Goal: Use online tool/utility: Use online tool/utility

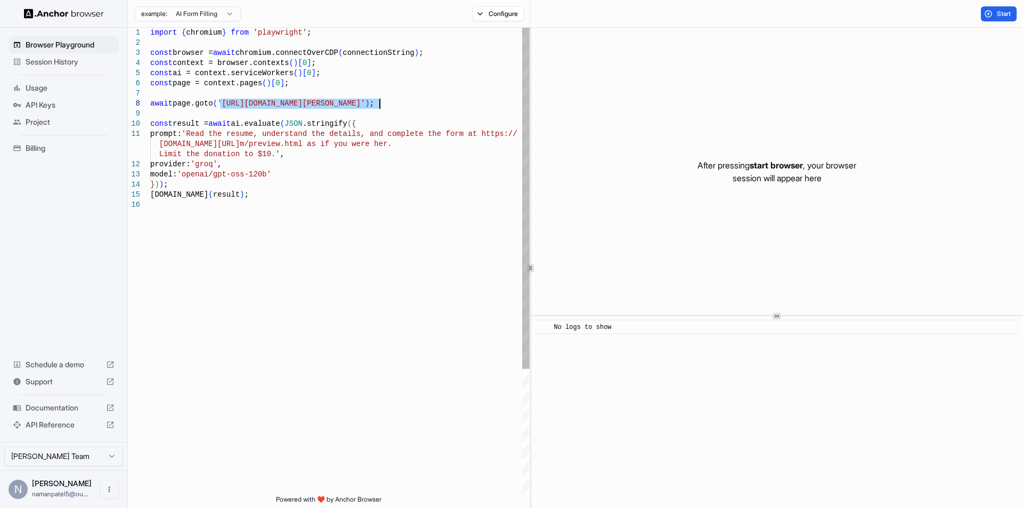
drag, startPoint x: 220, startPoint y: 105, endPoint x: 378, endPoint y: 107, distance: 158.2
click at [378, 107] on div "import { chromium } from 'playwright' ; const browser = await chromium.connectO…" at bounding box center [339, 347] width 379 height 639
click at [322, 149] on div "import { chromium } from 'playwright' ; const browser = await chromium.connectO…" at bounding box center [339, 347] width 379 height 639
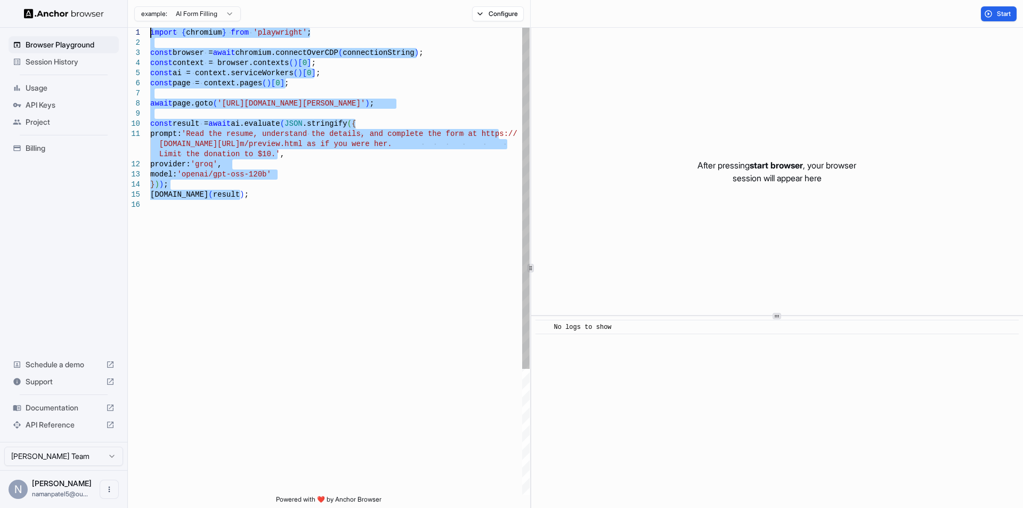
drag, startPoint x: 303, startPoint y: 216, endPoint x: 100, endPoint y: -26, distance: 314.9
click at [150, 28] on div "import { chromium } from 'playwright' ; const browser = await chromium.connectO…" at bounding box center [339, 347] width 379 height 639
type textarea "**********"
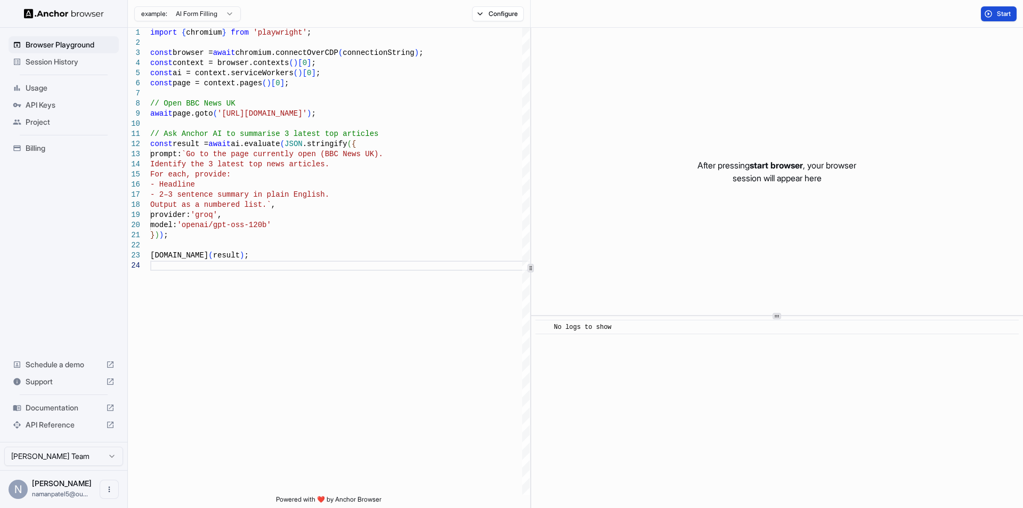
click at [1004, 18] on button "Start" at bounding box center [999, 13] width 36 height 15
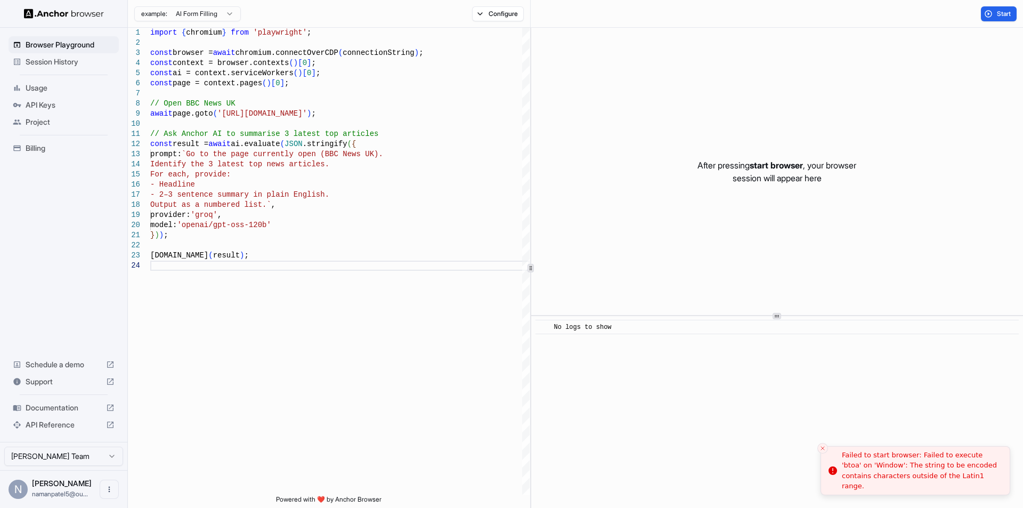
click at [917, 479] on div "Failed to start browser: Failed to execute 'btoa' on 'Window': The string to be…" at bounding box center [921, 471] width 159 height 42
click at [918, 479] on div "Failed to start browser: Failed to execute 'btoa' on 'Window': The string to be…" at bounding box center [921, 471] width 159 height 42
click at [918, 480] on div "Failed to start browser: Failed to execute 'btoa' on 'Window': The string to be…" at bounding box center [921, 471] width 159 height 42
copy body "Failed to start browser: Failed to execute 'btoa' on 'Window': The string to be…"
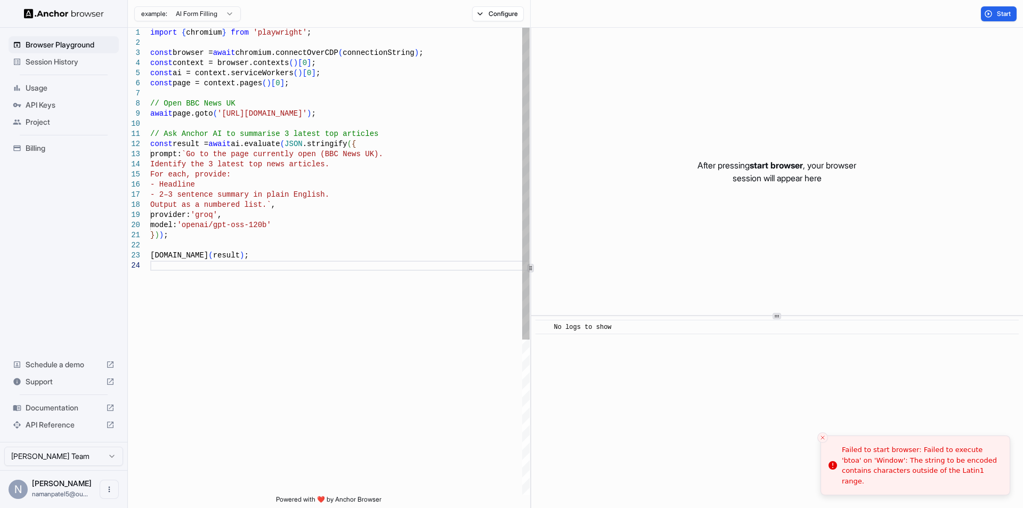
click at [413, 425] on div "import { chromium } from 'playwright' ; const browser = await chromium.connectO…" at bounding box center [339, 378] width 379 height 700
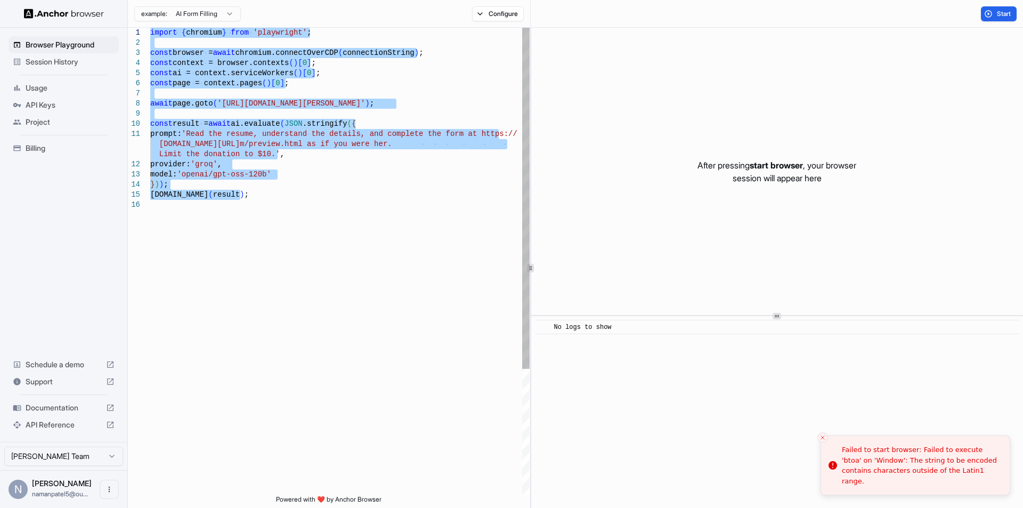
click at [350, 267] on div "import { chromium } from 'playwright' ; const browser = await chromium.connectO…" at bounding box center [339, 347] width 379 height 639
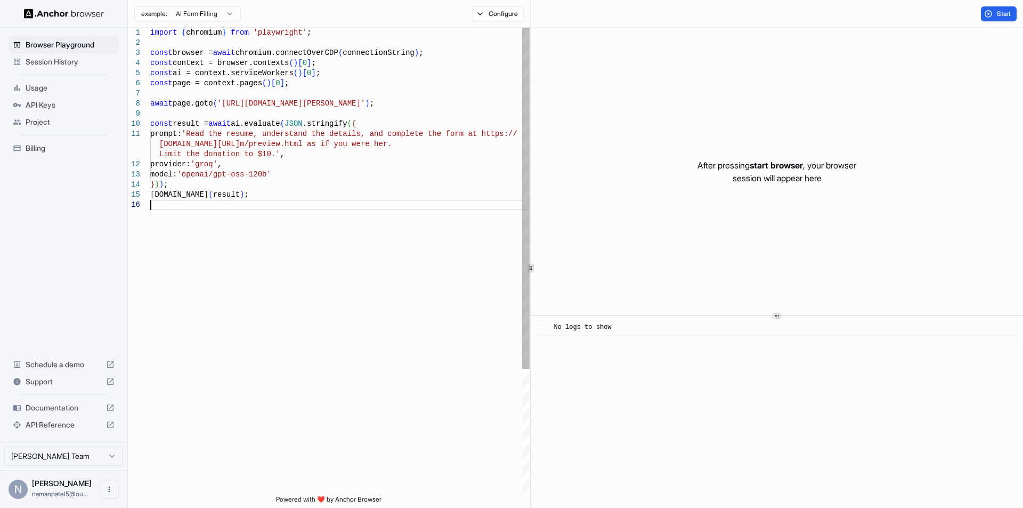
click at [270, 212] on div "import { chromium } from 'playwright' ; const browser = await chromium.connectO…" at bounding box center [339, 347] width 379 height 639
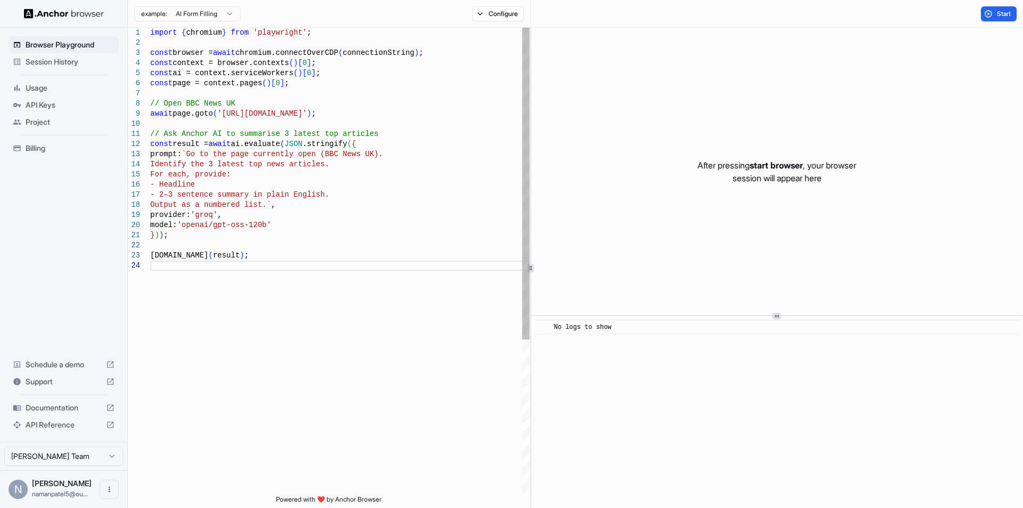
click at [324, 153] on div "import { chromium } from 'playwright' ; const browser = await chromium.connectO…" at bounding box center [339, 378] width 379 height 700
click at [368, 153] on div "import { chromium } from 'playwright' ; const browser = await chromium.connectO…" at bounding box center [339, 378] width 379 height 700
click at [368, 154] on div "import { chromium } from 'playwright' ; const browser = await chromium.connectO…" at bounding box center [339, 378] width 379 height 700
click at [331, 163] on div "import { chromium } from 'playwright' ; const browser = await chromium.connectO…" at bounding box center [339, 378] width 379 height 700
click at [158, 184] on div "import { chromium } from 'playwright' ; const browser = await chromium.connectO…" at bounding box center [339, 378] width 379 height 700
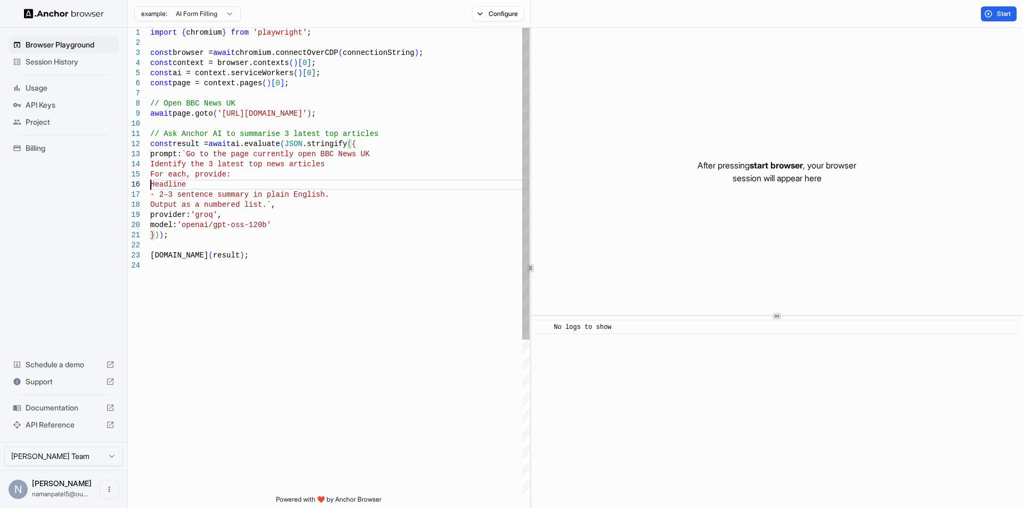
click at [160, 195] on div "import { chromium } from 'playwright' ; const browser = await chromium.connectO…" at bounding box center [339, 378] width 379 height 700
click at [160, 194] on div "import { chromium } from 'playwright' ; const browser = await chromium.connectO…" at bounding box center [339, 378] width 379 height 700
click at [255, 202] on div "import { chromium } from 'playwright' ; const browser = await chromium.connectO…" at bounding box center [339, 378] width 379 height 700
type textarea "**********"
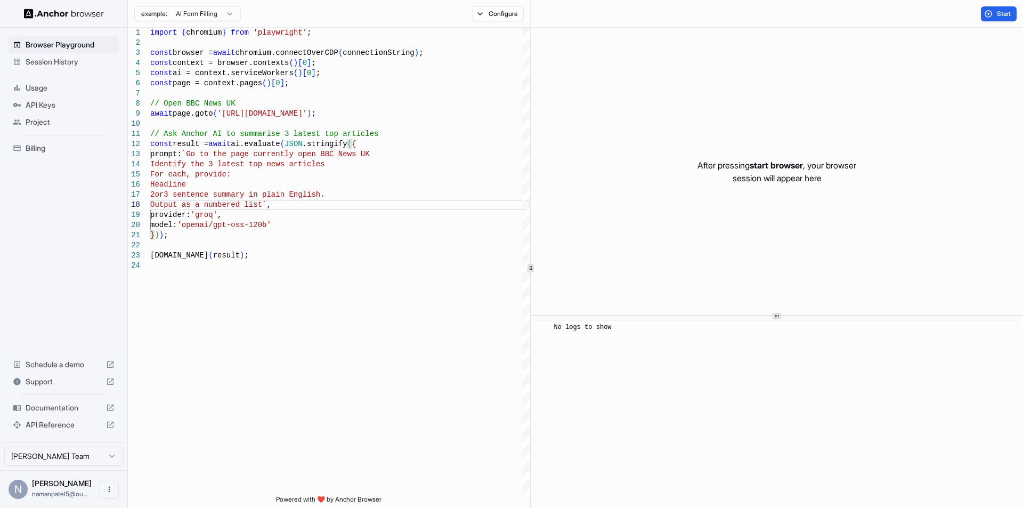
click at [974, 11] on div "Start" at bounding box center [998, 13] width 48 height 15
click at [982, 11] on button "Start" at bounding box center [999, 13] width 36 height 15
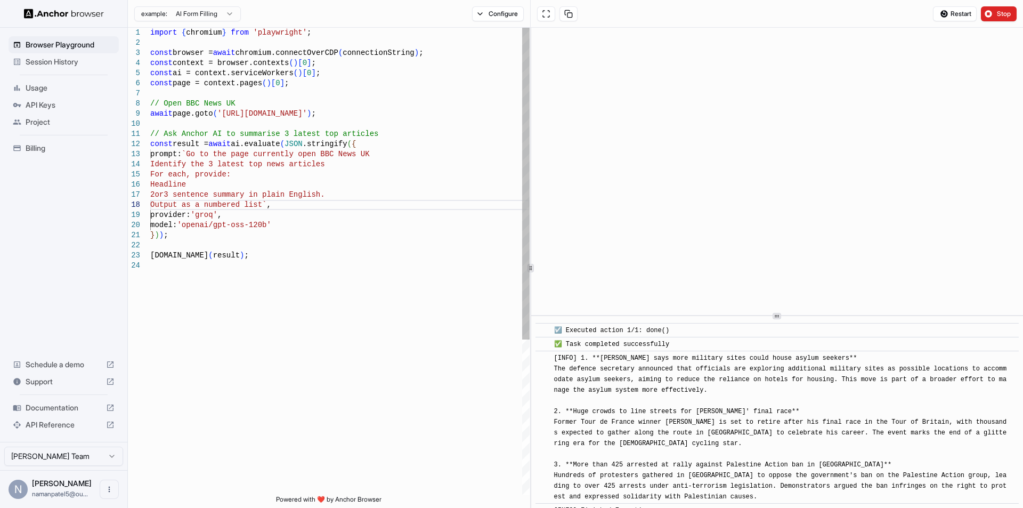
scroll to position [327, 0]
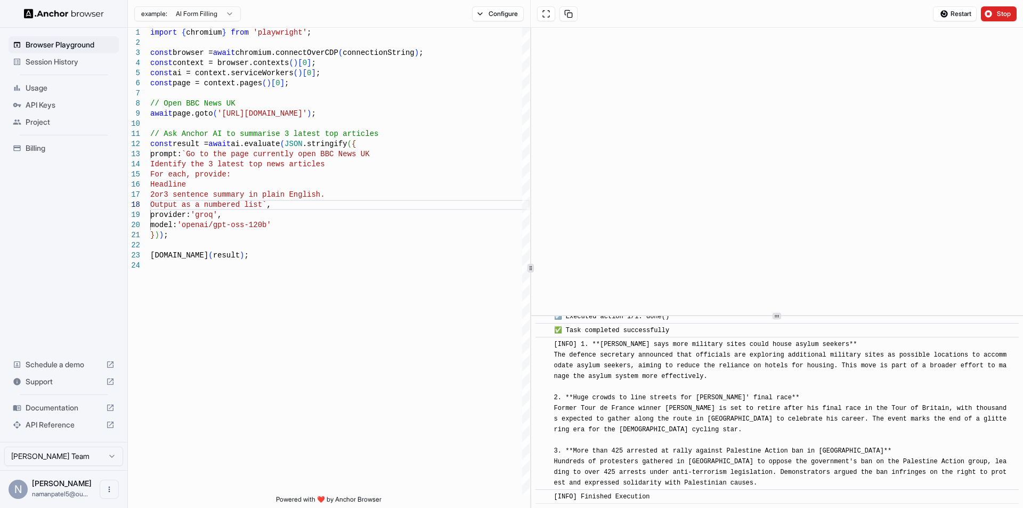
click at [207, 11] on html "Browser Playground Session History Usage API Keys Project Billing Schedule a de…" at bounding box center [511, 254] width 1023 height 508
click at [712, 415] on html "Browser Playground Session History Usage API Keys Project Billing Schedule a de…" at bounding box center [511, 254] width 1023 height 508
click at [77, 149] on span "Billing" at bounding box center [70, 148] width 89 height 11
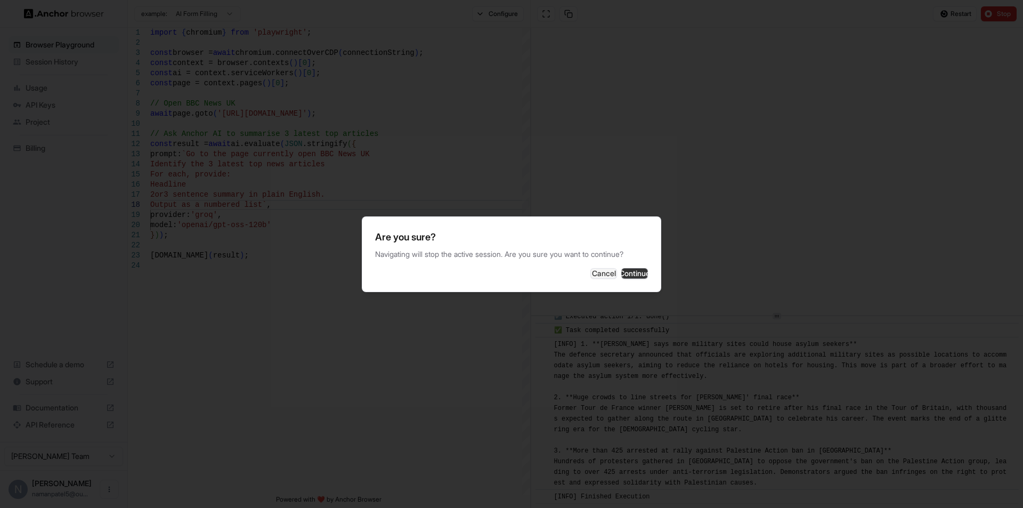
click at [621, 275] on button "Continue" at bounding box center [634, 273] width 27 height 11
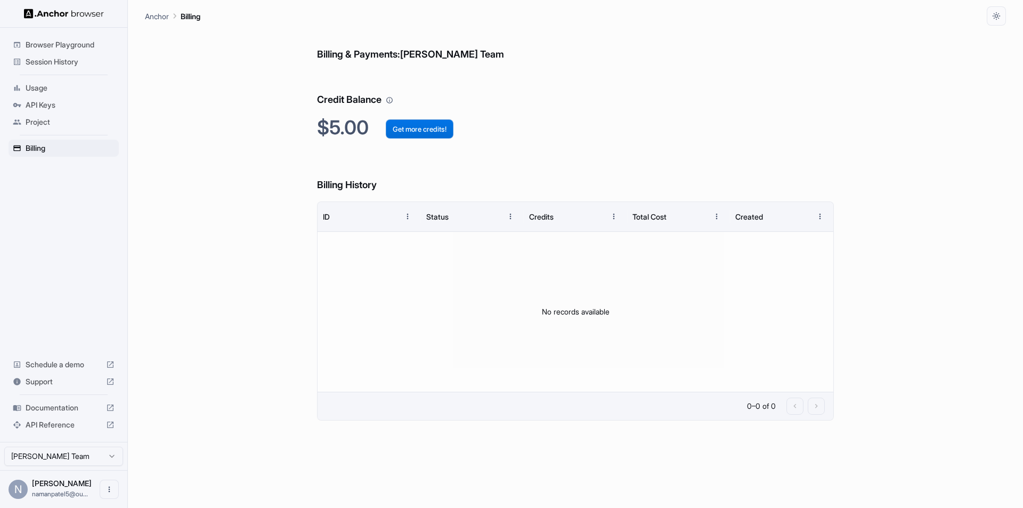
click at [396, 126] on button "Get more credits!" at bounding box center [420, 128] width 68 height 19
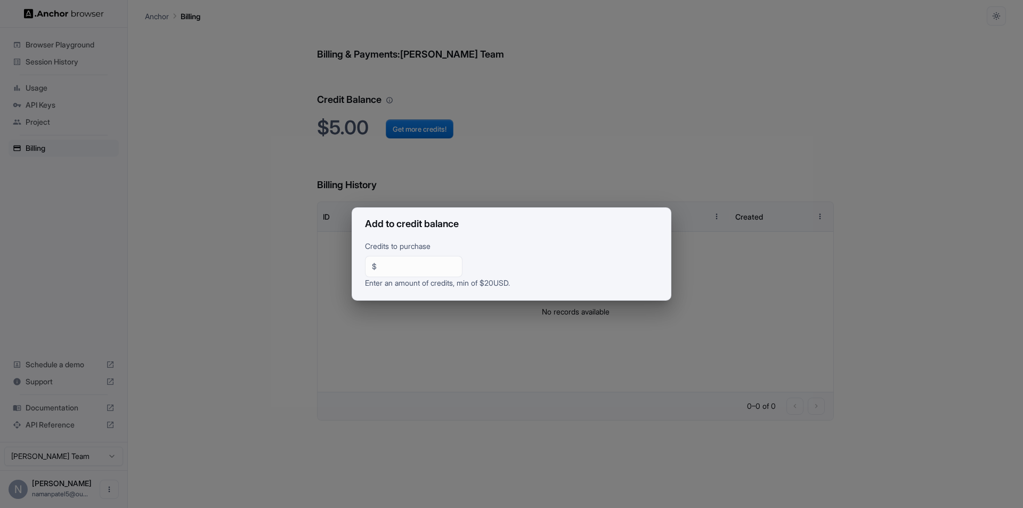
click at [208, 198] on div "Add to credit balance Credits to purchase $ ** ​ Enter an amount of credits, mi…" at bounding box center [511, 254] width 1023 height 508
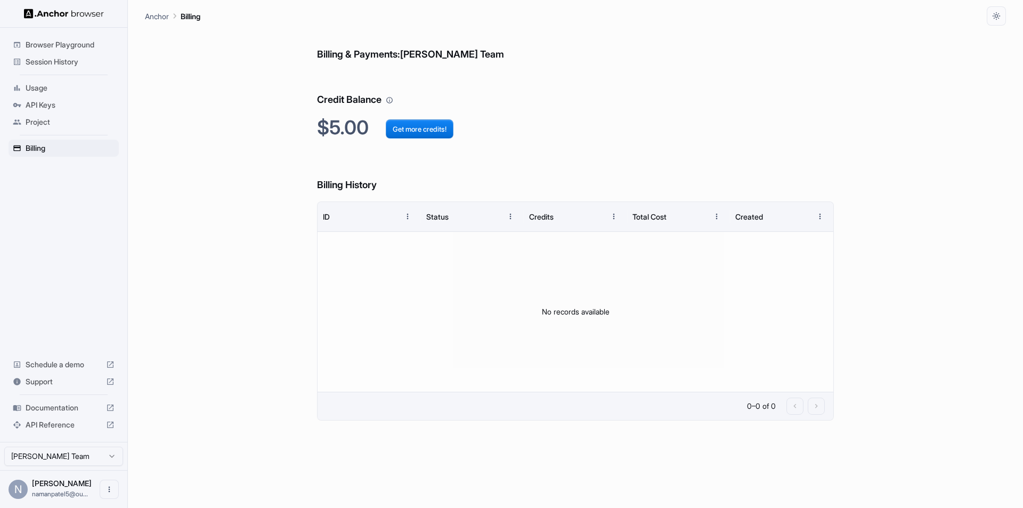
click at [91, 122] on span "Project" at bounding box center [70, 122] width 89 height 11
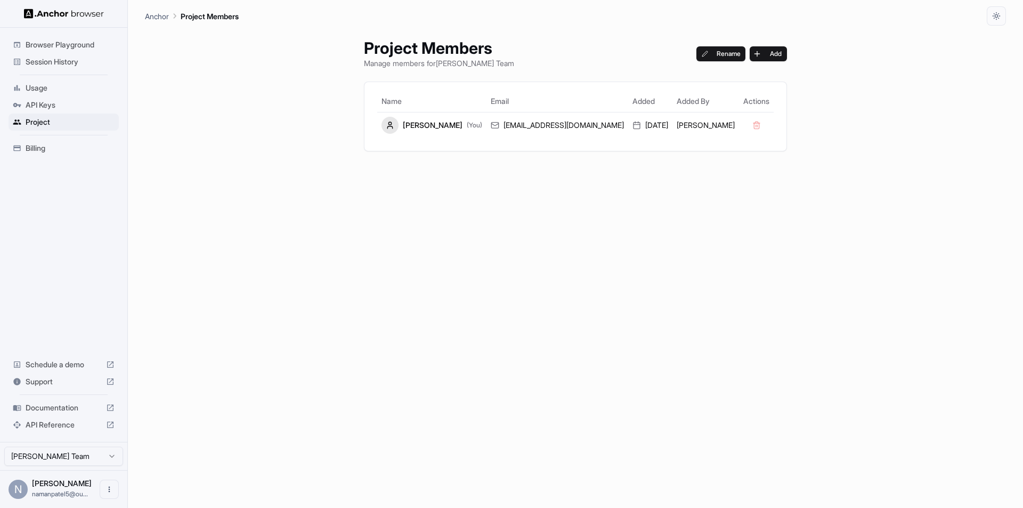
click at [77, 102] on span "API Keys" at bounding box center [70, 105] width 89 height 11
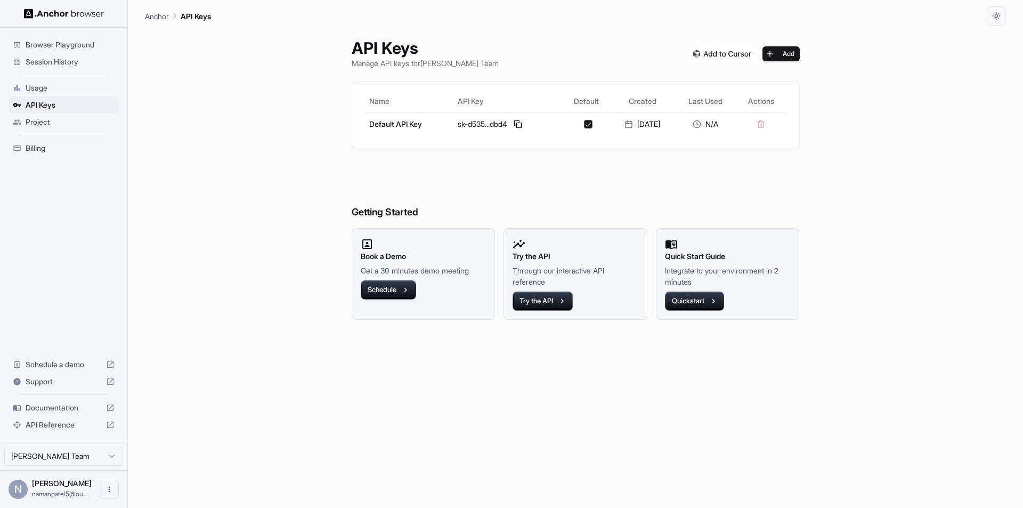
click at [79, 88] on span "Usage" at bounding box center [70, 88] width 89 height 11
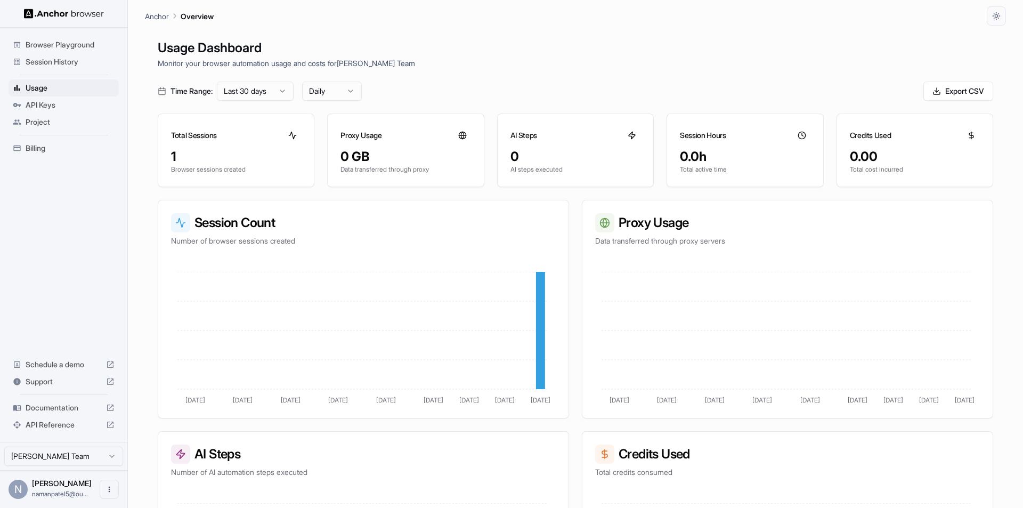
click at [94, 44] on span "Browser Playground" at bounding box center [70, 44] width 89 height 11
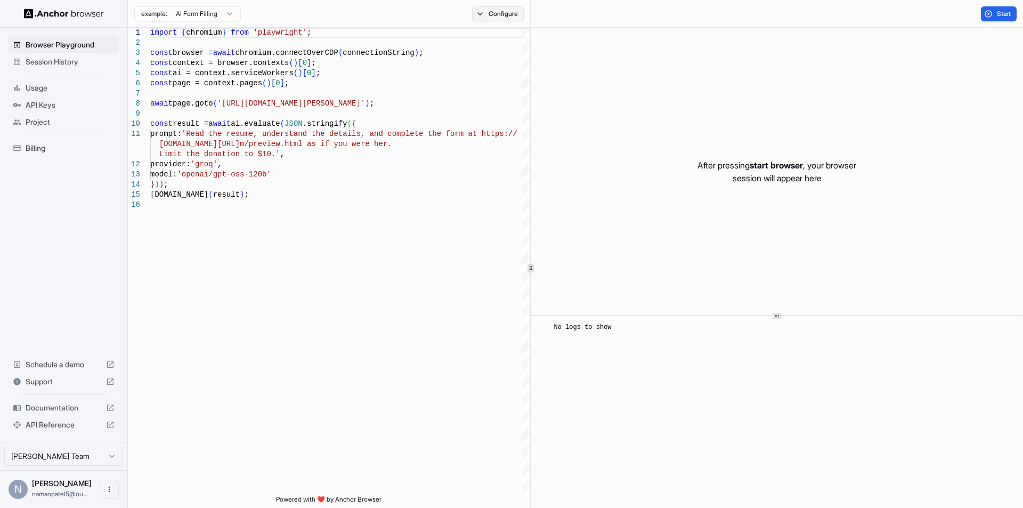
click at [500, 14] on button "Configure" at bounding box center [498, 13] width 52 height 15
click at [663, 62] on button "button" at bounding box center [657, 63] width 19 height 11
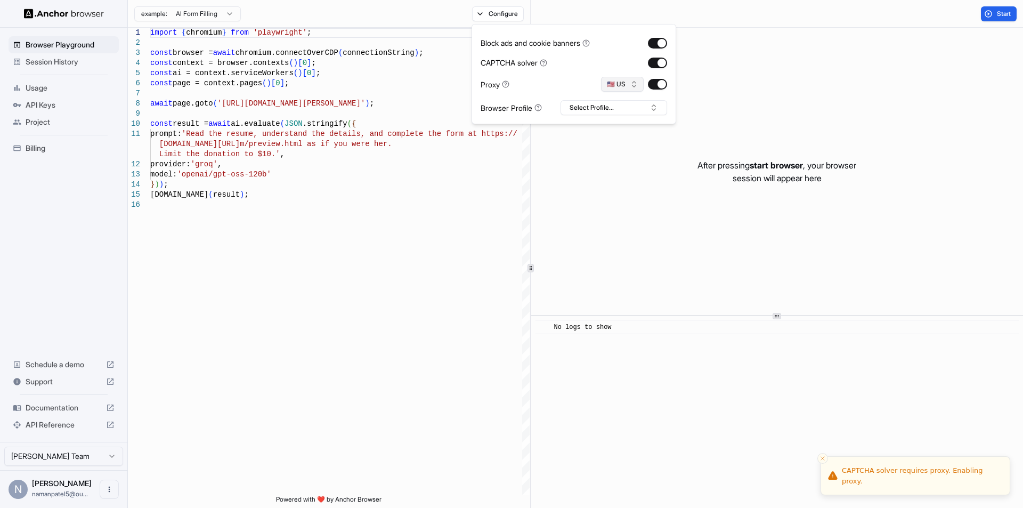
click at [630, 83] on button "🇺🇸 US" at bounding box center [622, 84] width 43 height 15
click at [609, 103] on button "Select Profile..." at bounding box center [613, 107] width 107 height 15
click at [608, 126] on input "text" at bounding box center [620, 127] width 80 height 19
click at [592, 109] on button "Select Profile..." at bounding box center [613, 107] width 107 height 15
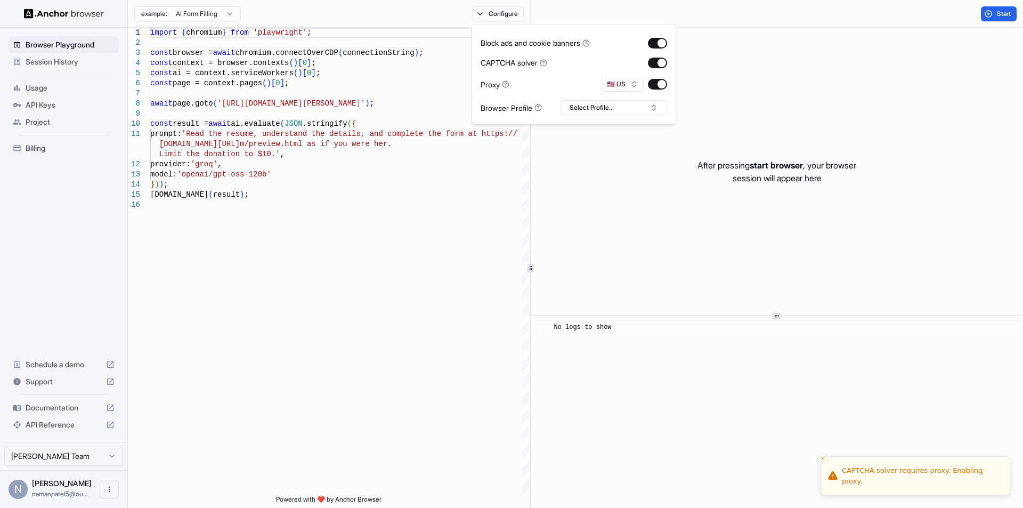
click at [536, 108] on icon at bounding box center [537, 107] width 7 height 7
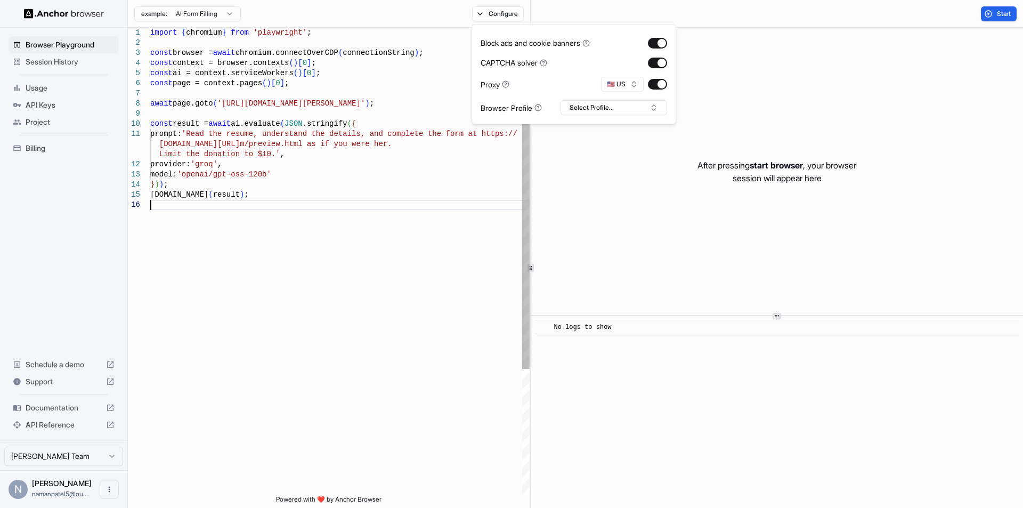
click at [330, 241] on div "const page = context.pages ( ) [ 0 ] ; await page.goto ( '[URL][DOMAIN_NAME][PE…" at bounding box center [339, 347] width 379 height 639
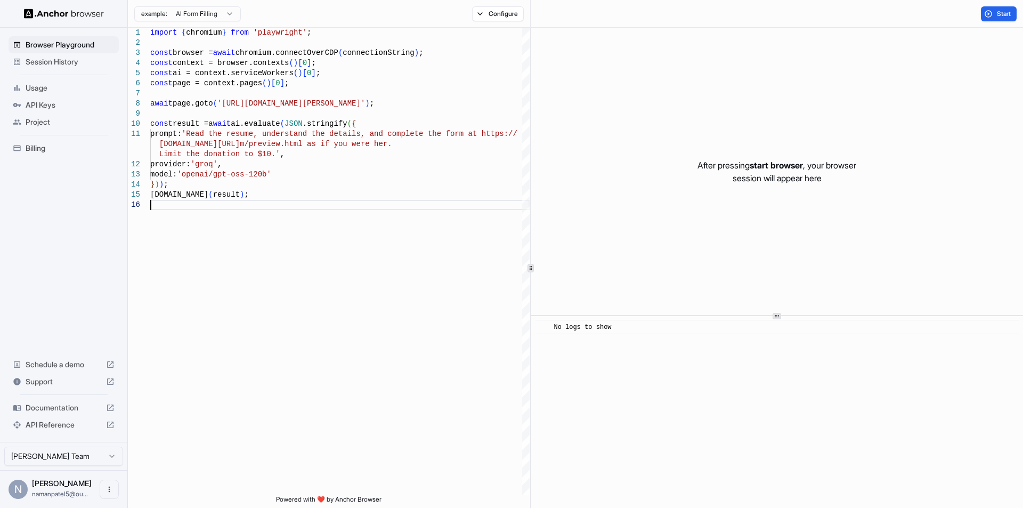
click at [215, 16] on html "Browser Playground Session History Usage API Keys Project Billing Schedule a de…" at bounding box center [511, 254] width 1023 height 508
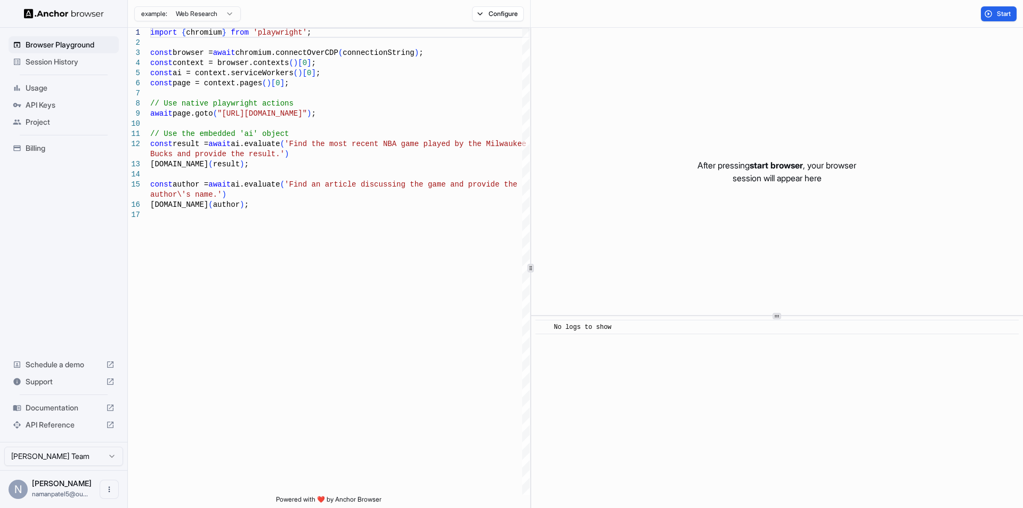
click at [178, 13] on html "Browser Playground Session History Usage API Keys Project Billing Schedule a de…" at bounding box center [511, 254] width 1023 height 508
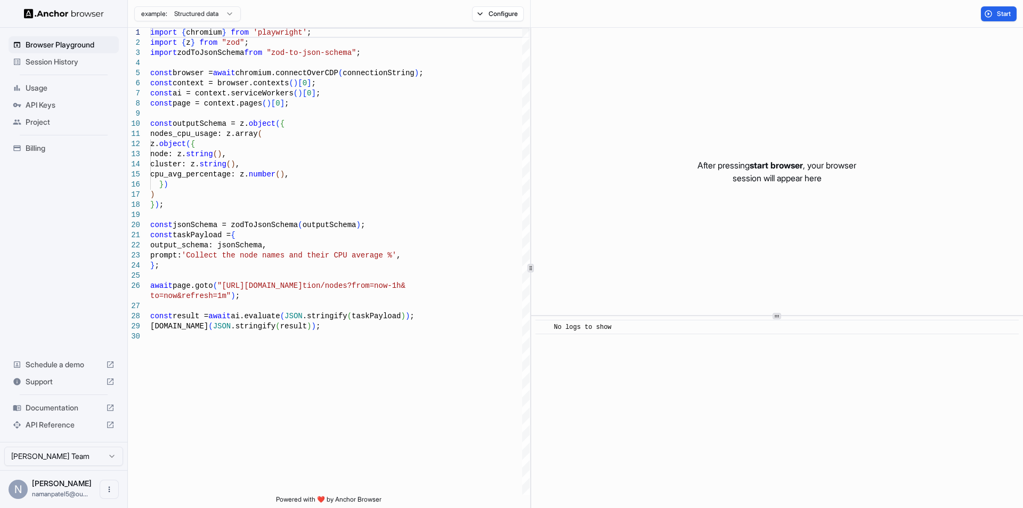
click at [180, 17] on html "Browser Playground Session History Usage API Keys Project Billing Schedule a de…" at bounding box center [511, 254] width 1023 height 508
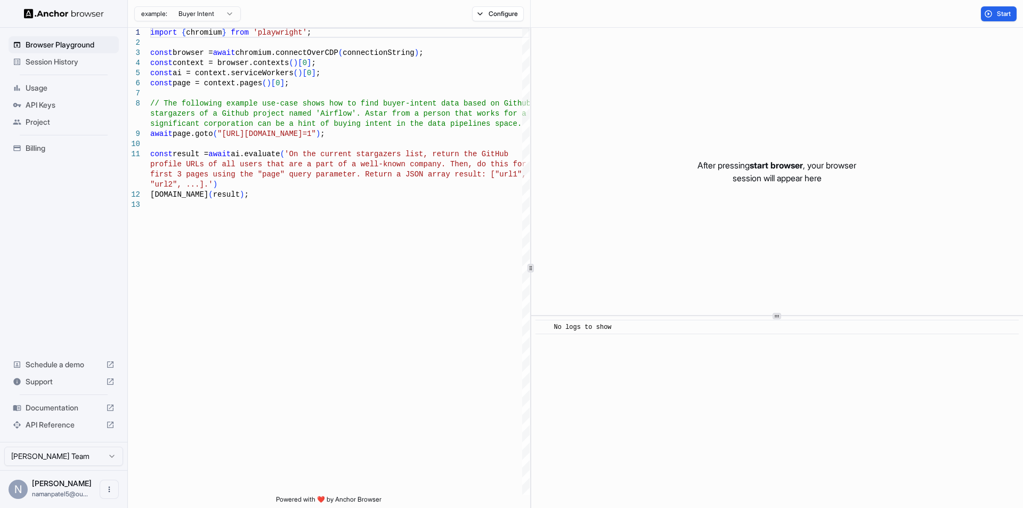
click at [195, 11] on html "Browser Playground Session History Usage API Keys Project Billing Schedule a de…" at bounding box center [511, 254] width 1023 height 508
type textarea "**********"
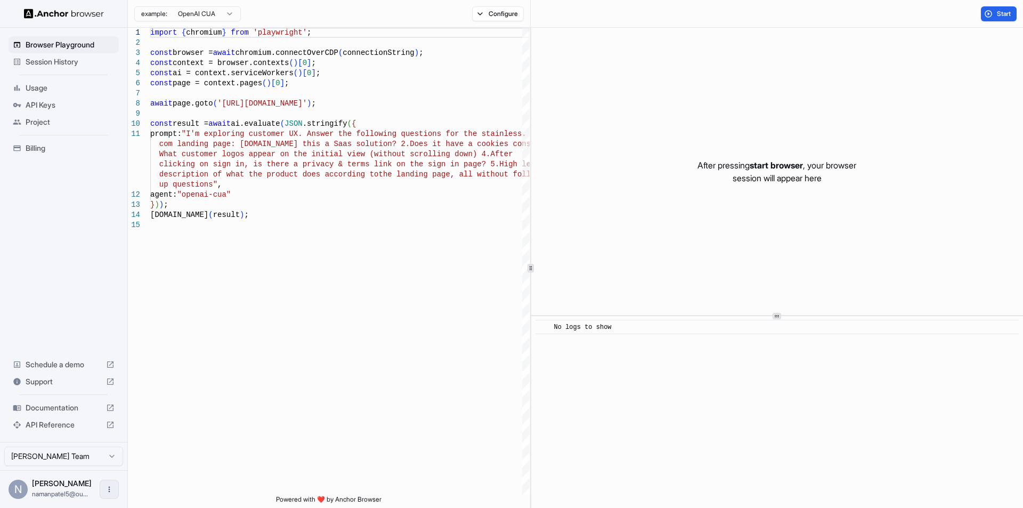
click at [108, 490] on icon "Open menu" at bounding box center [109, 489] width 9 height 9
click at [75, 306] on div at bounding box center [511, 254] width 1023 height 508
click at [87, 454] on html "Browser Playground Session History Usage API Keys Project Billing Schedule a de…" at bounding box center [511, 254] width 1023 height 508
click at [37, 103] on span "API Keys" at bounding box center [70, 105] width 89 height 11
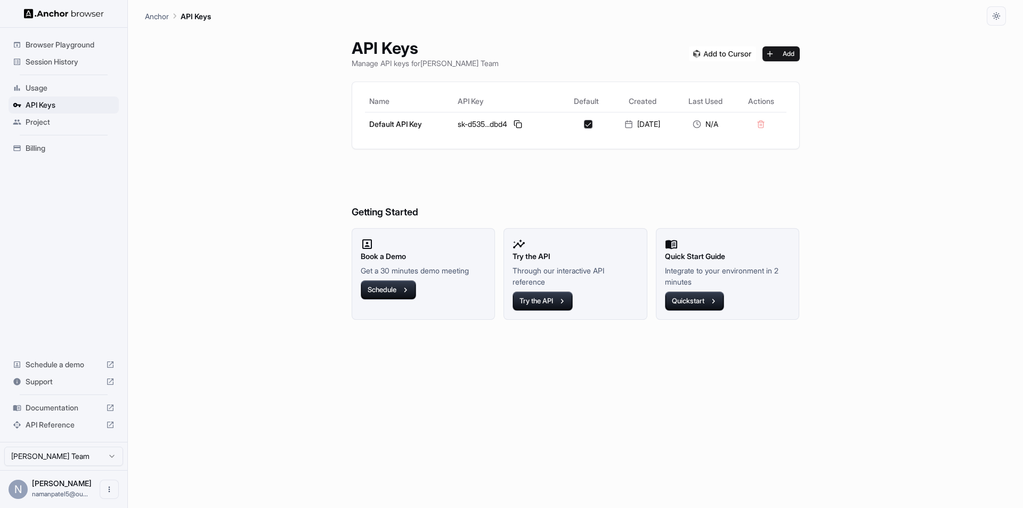
click at [16, 87] on icon at bounding box center [17, 88] width 9 height 9
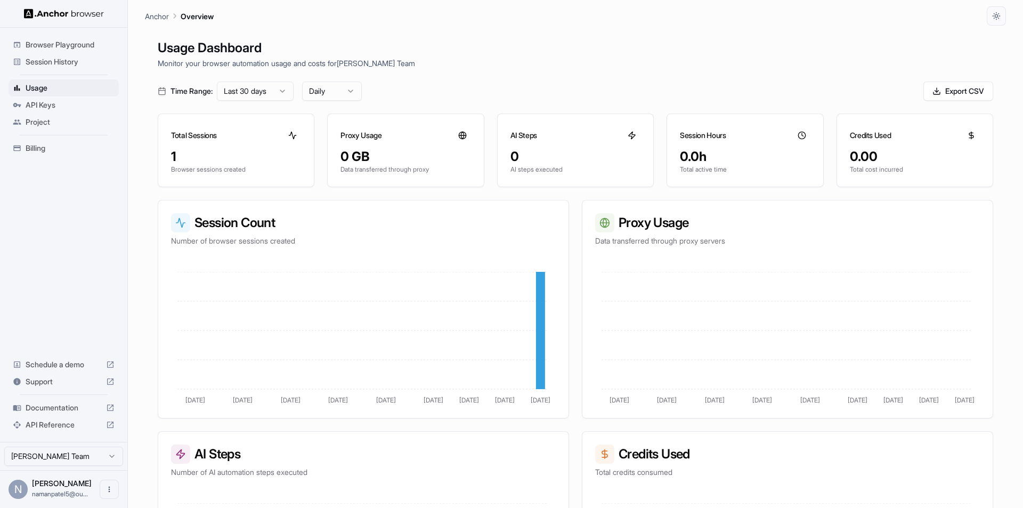
click at [14, 109] on icon at bounding box center [17, 105] width 9 height 9
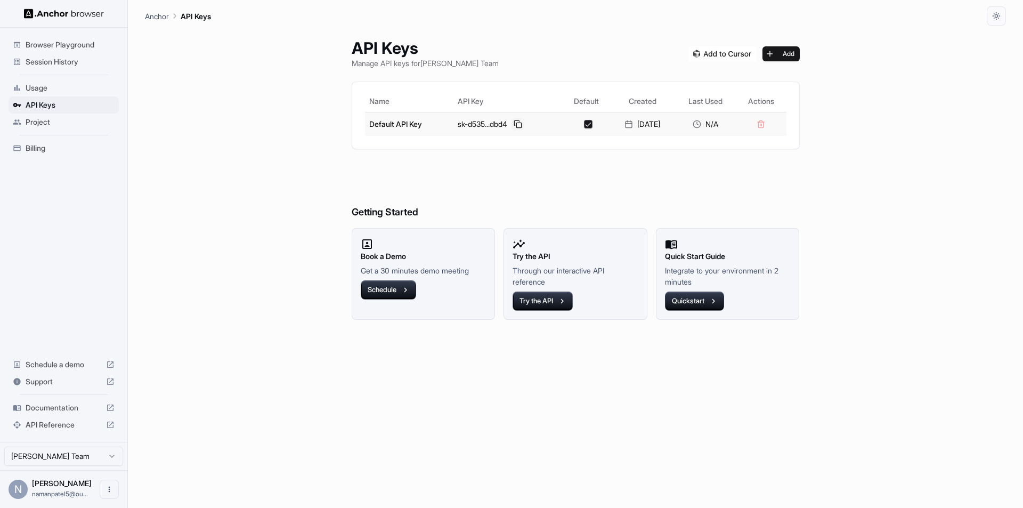
click at [511, 124] on button at bounding box center [517, 124] width 13 height 13
click at [680, 306] on button "Quickstart" at bounding box center [694, 300] width 59 height 19
